Goal: Find contact information

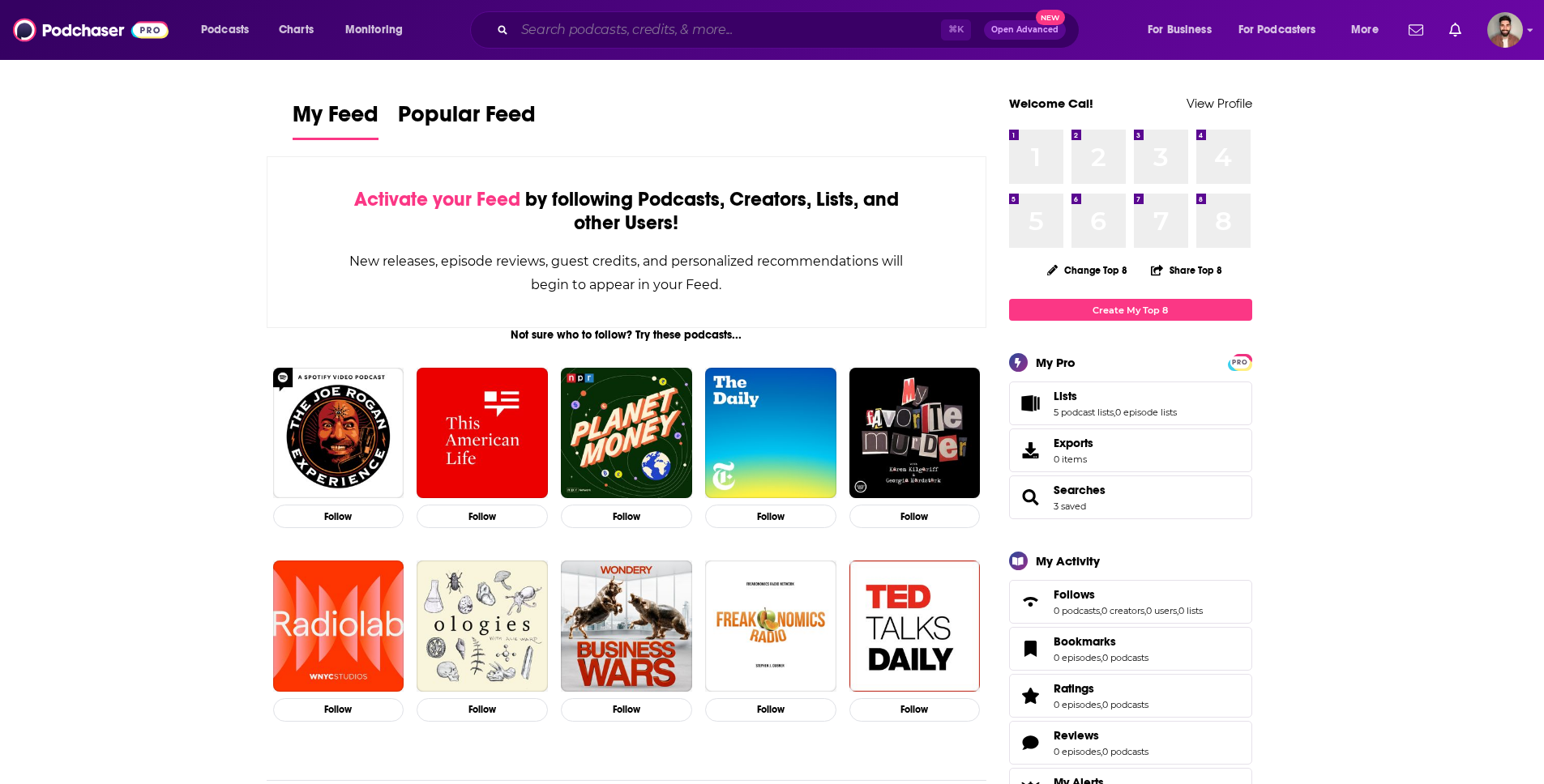
click at [593, 28] on input "Search podcasts, credits, & more..." at bounding box center [728, 29] width 427 height 26
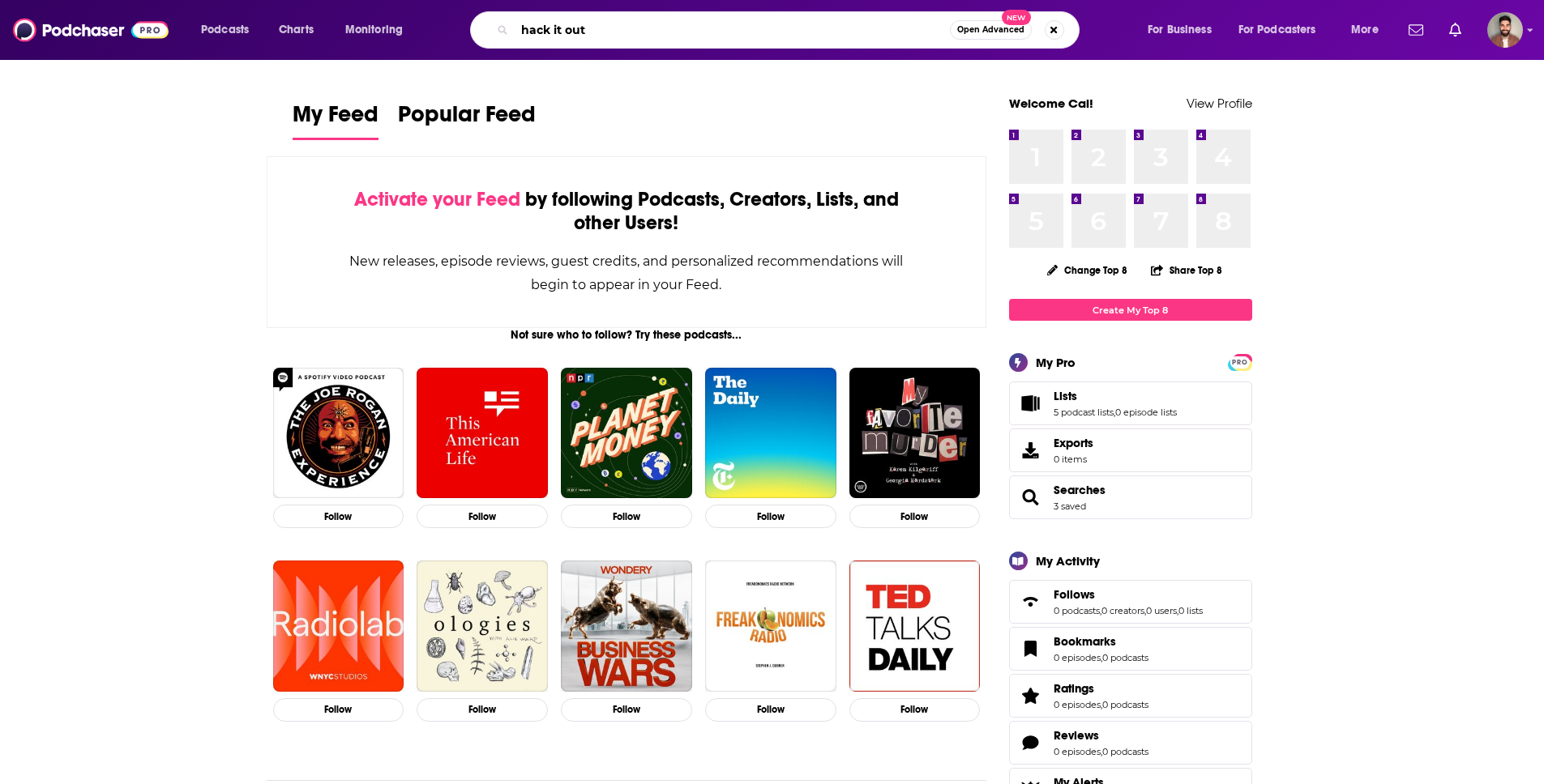
type input "hack it out"
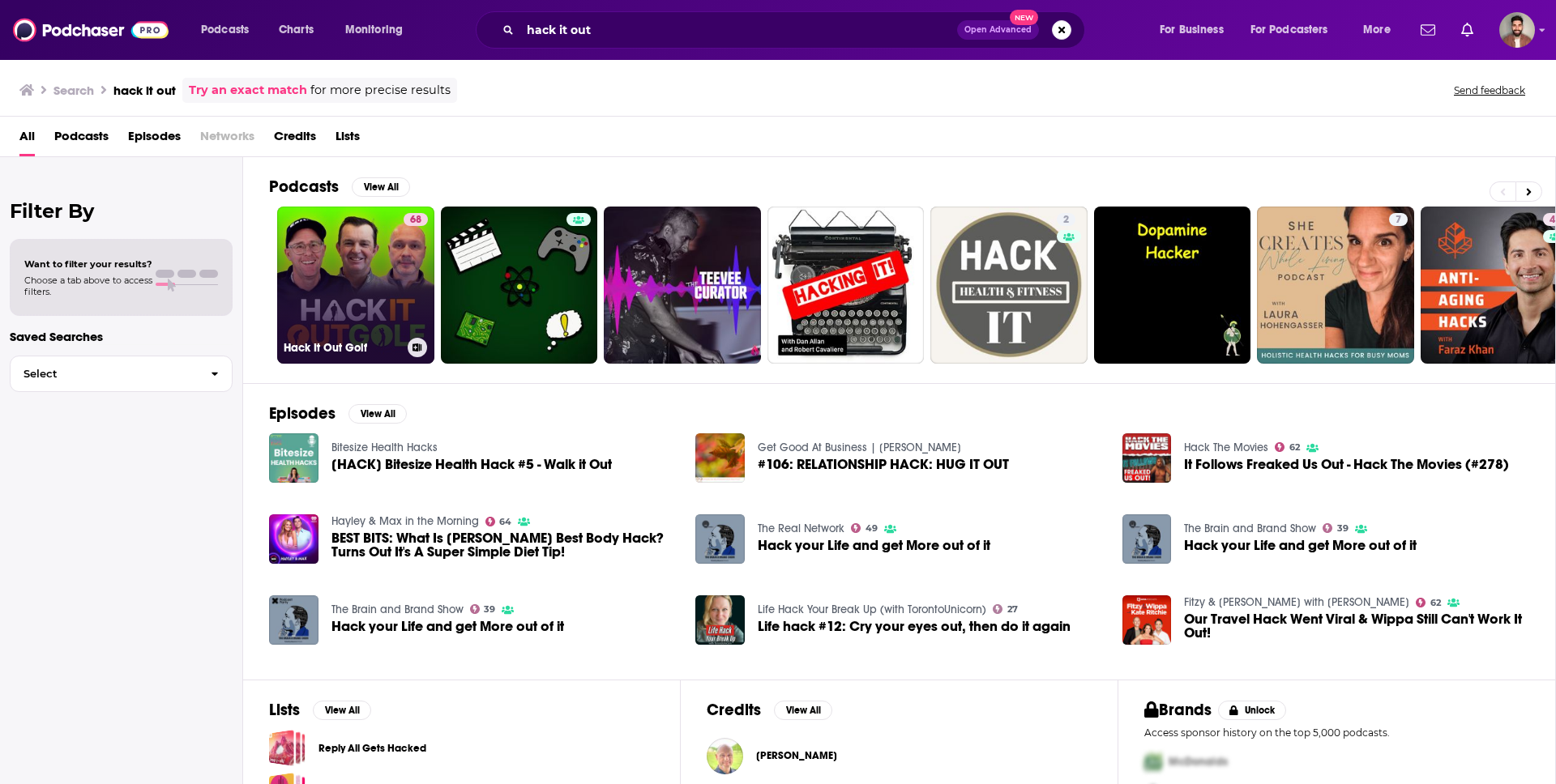
click at [359, 293] on link "68 Hack It Out Golf" at bounding box center [356, 285] width 157 height 157
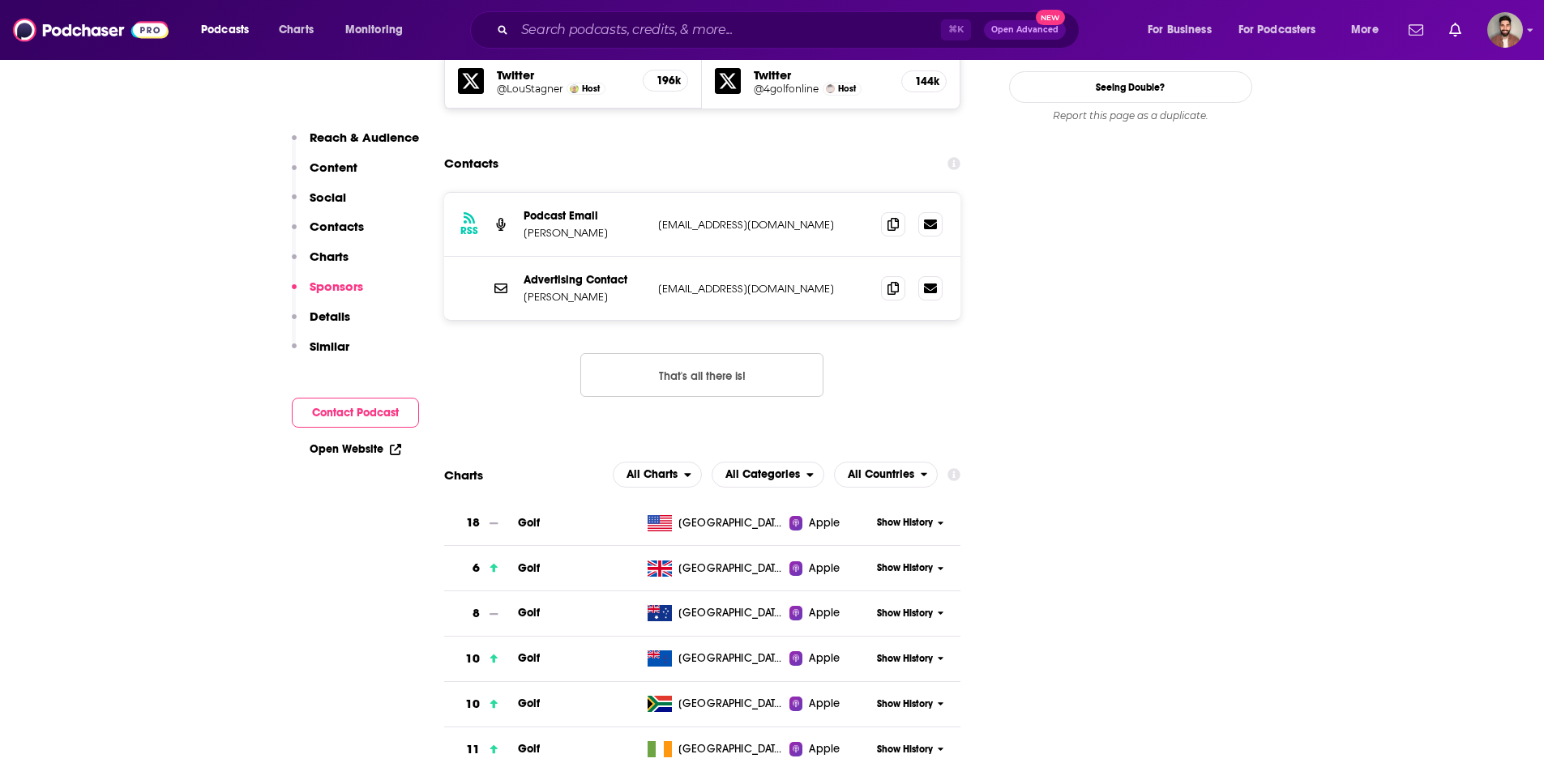
scroll to position [1278, 0]
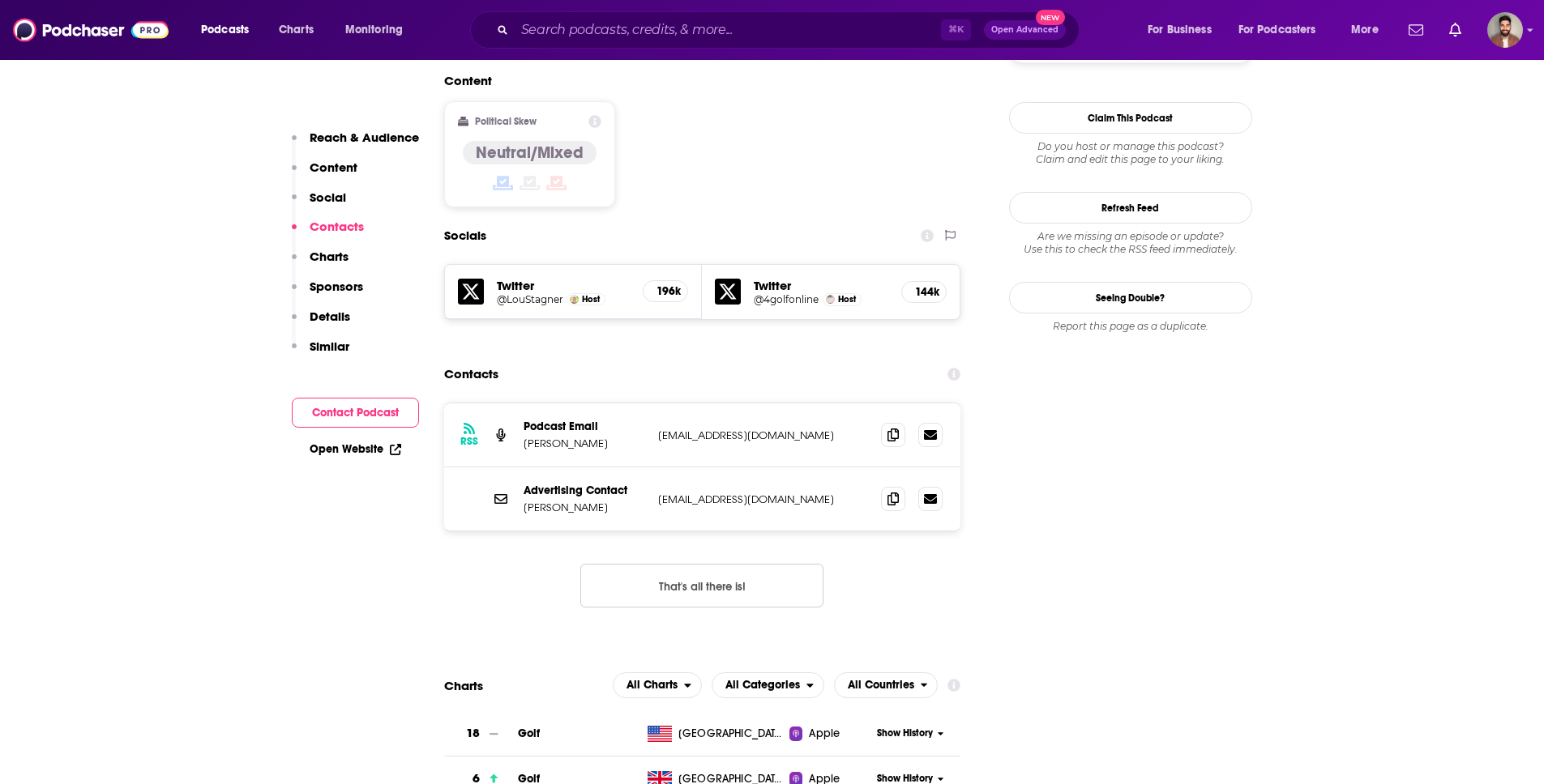
click at [509, 293] on h5 "@LouStagner" at bounding box center [530, 300] width 66 height 12
click at [681, 428] on p "[EMAIL_ADDRESS][DOMAIN_NAME]" at bounding box center [763, 434] width 211 height 13
